Goal: Find contact information: Find contact information

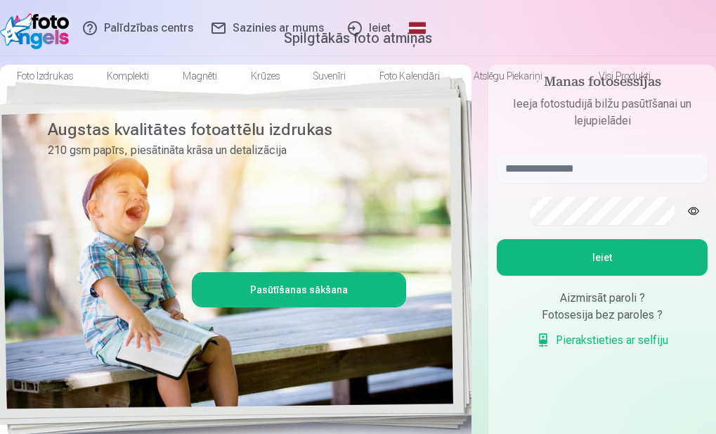
click at [402, 27] on link "Ieiet" at bounding box center [368, 28] width 67 height 56
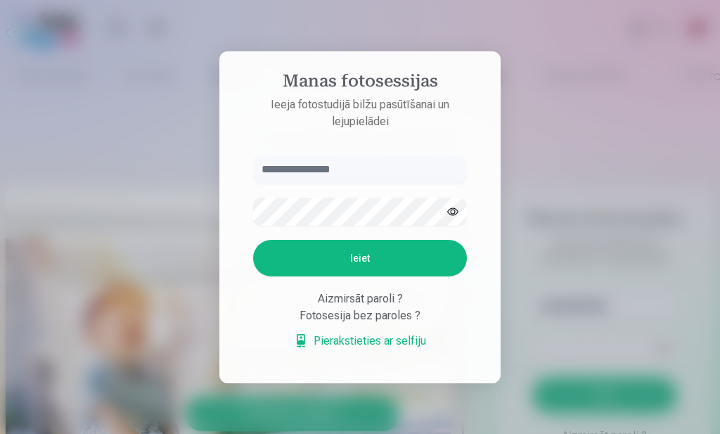
click at [166, 124] on div at bounding box center [360, 217] width 720 height 434
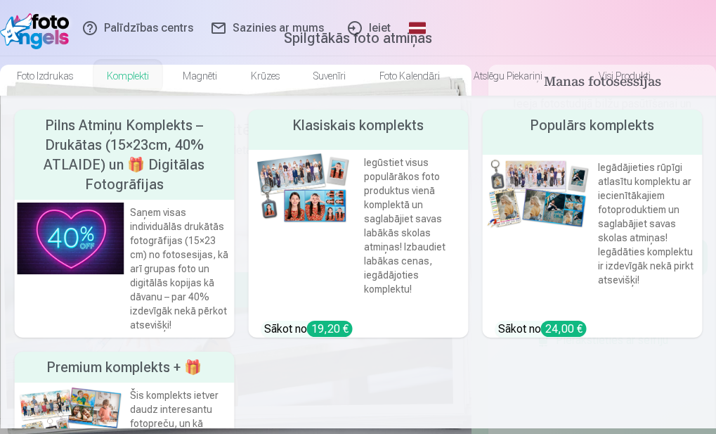
scroll to position [47, 0]
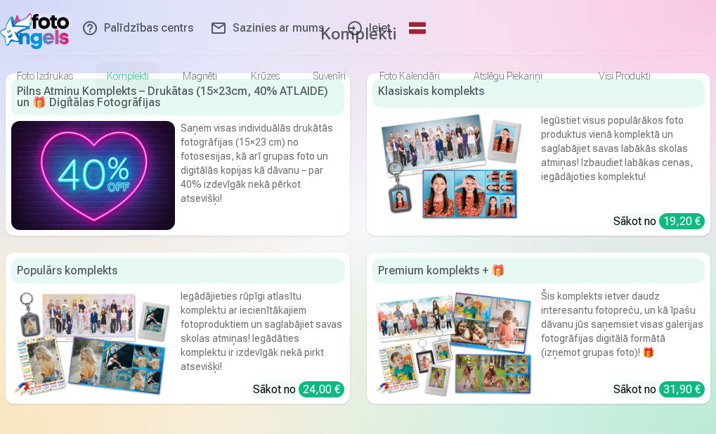
click at [205, 27] on link "Sazinies ar mums" at bounding box center [270, 28] width 131 height 56
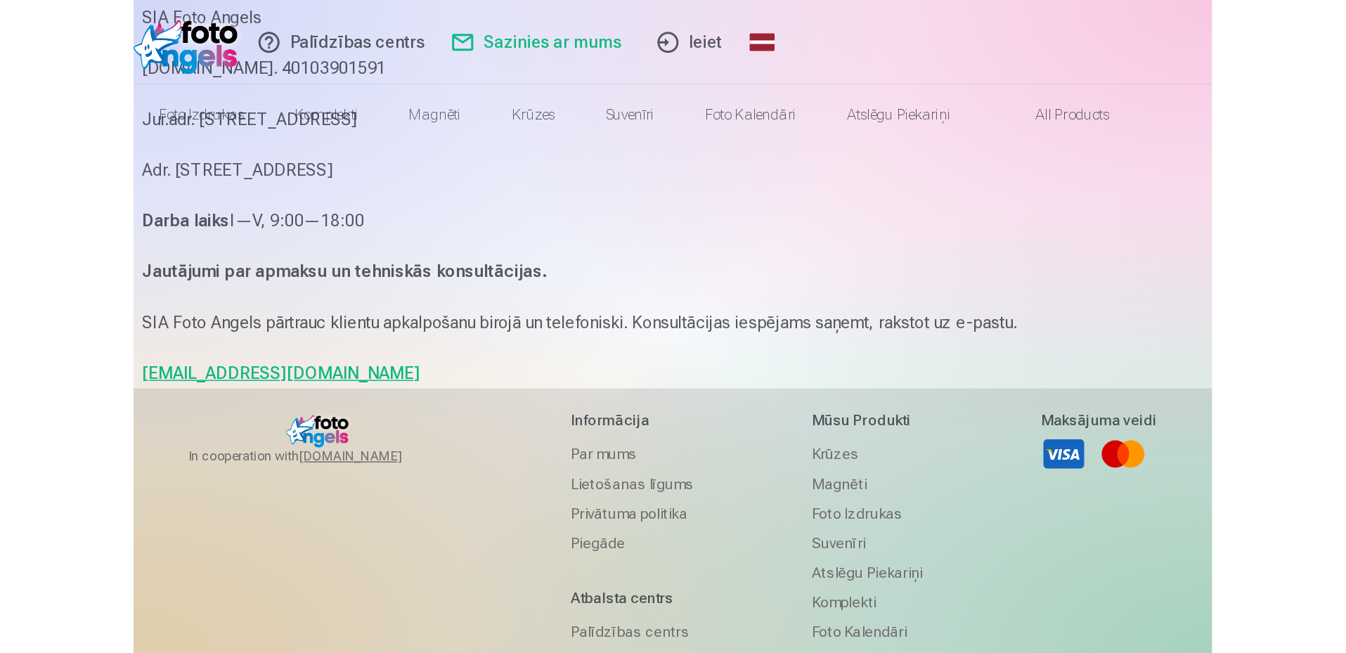
scroll to position [70, 0]
